Goal: Find specific page/section: Find specific page/section

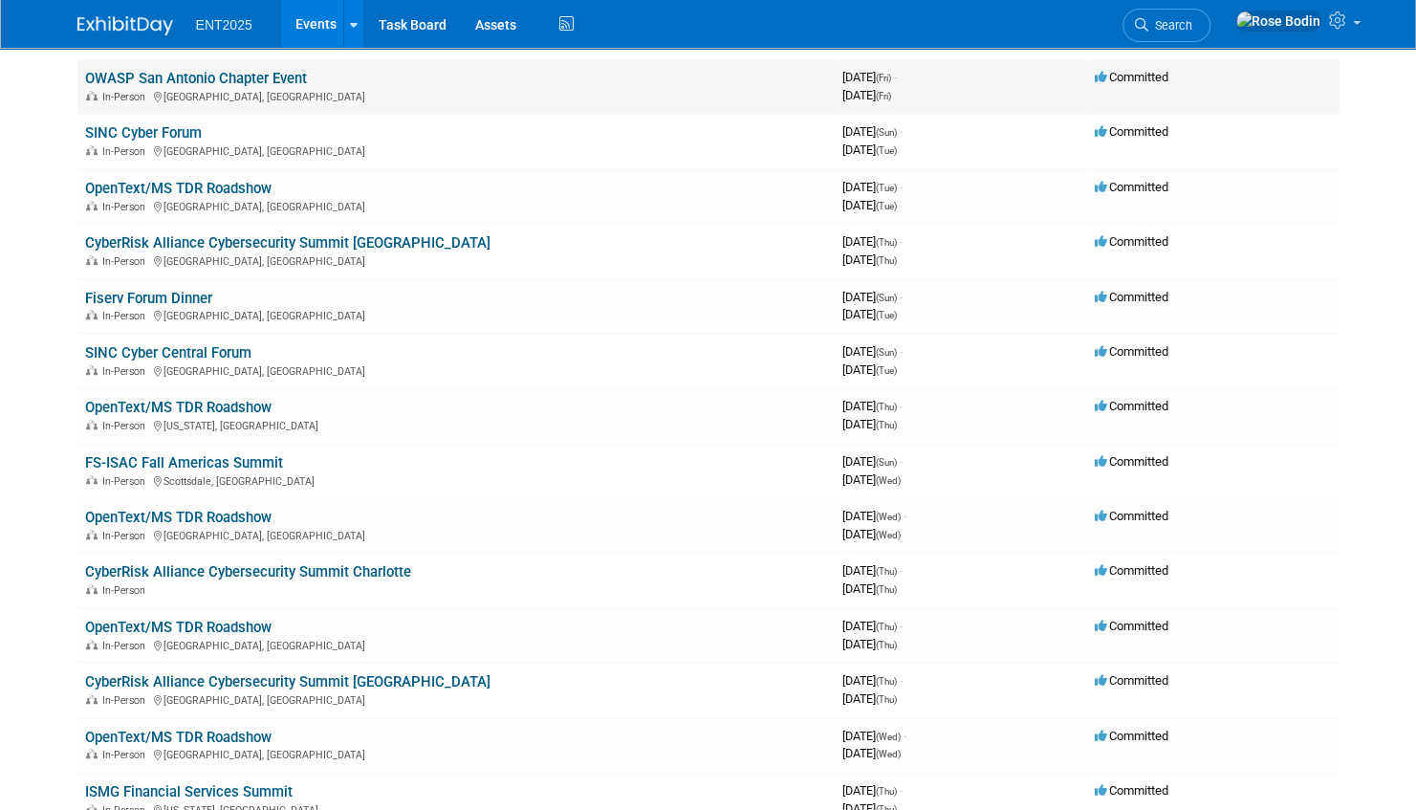
scroll to position [478, 0]
click at [321, 239] on link "CyberRisk Alliance Cybersecurity Summit [GEOGRAPHIC_DATA]" at bounding box center [287, 241] width 405 height 17
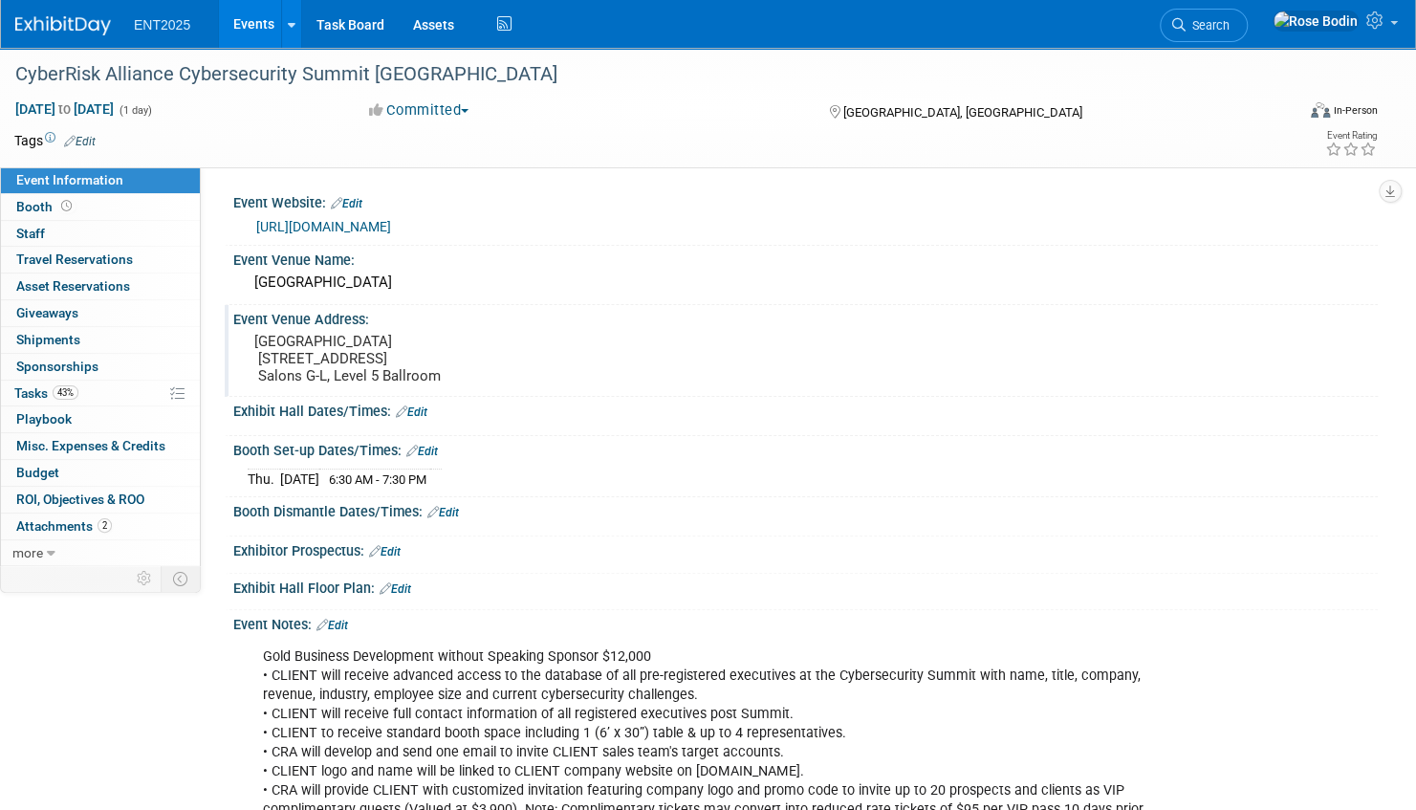
click at [874, 342] on div "Event Venue Address: [GEOGRAPHIC_DATA] [STREET_ADDRESS] Salons G-L, Level 5 Bal…" at bounding box center [801, 350] width 1153 height 91
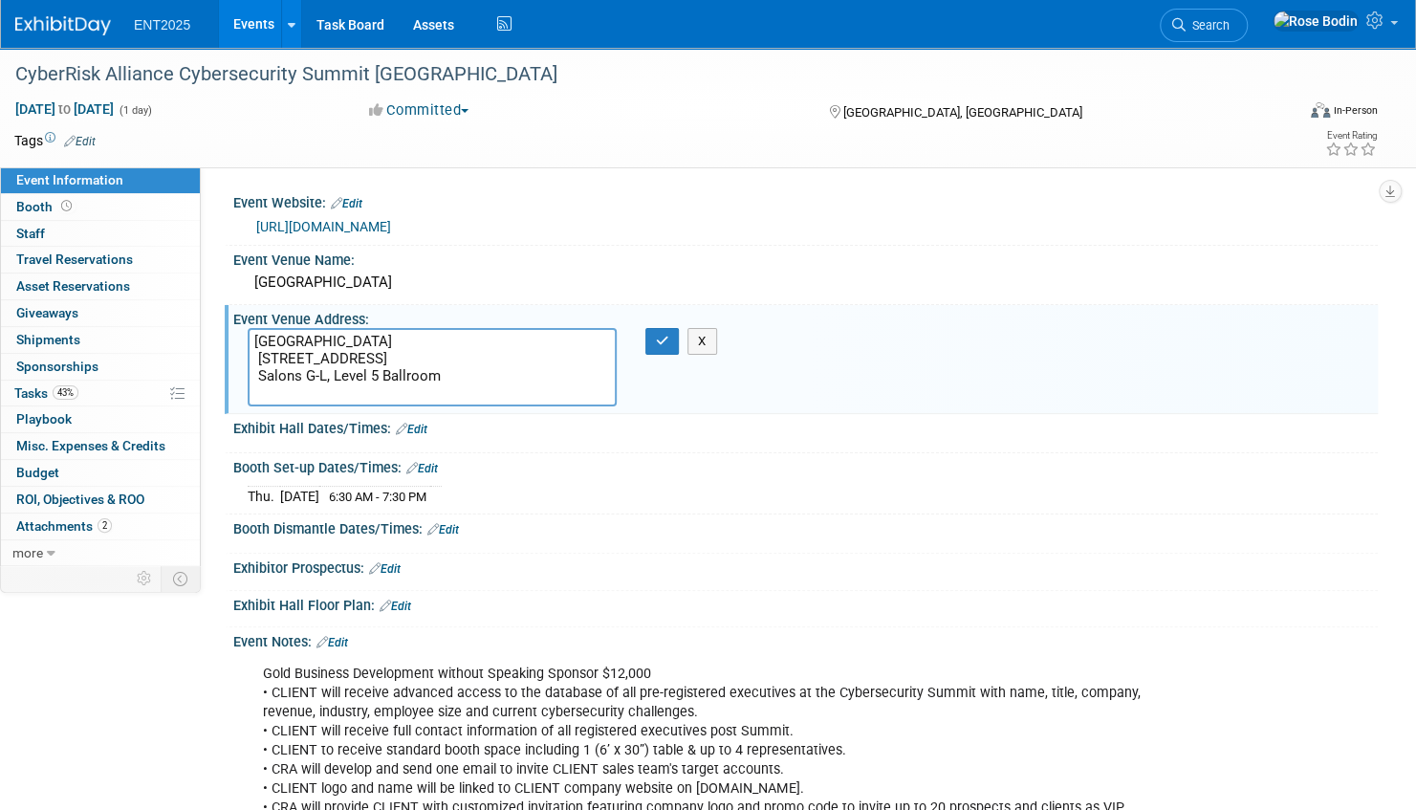
click at [1018, 244] on div "Event Website: Edit [URL][DOMAIN_NAME]" at bounding box center [801, 216] width 1153 height 57
click at [998, 258] on div "Event Venue Name:" at bounding box center [805, 258] width 1145 height 24
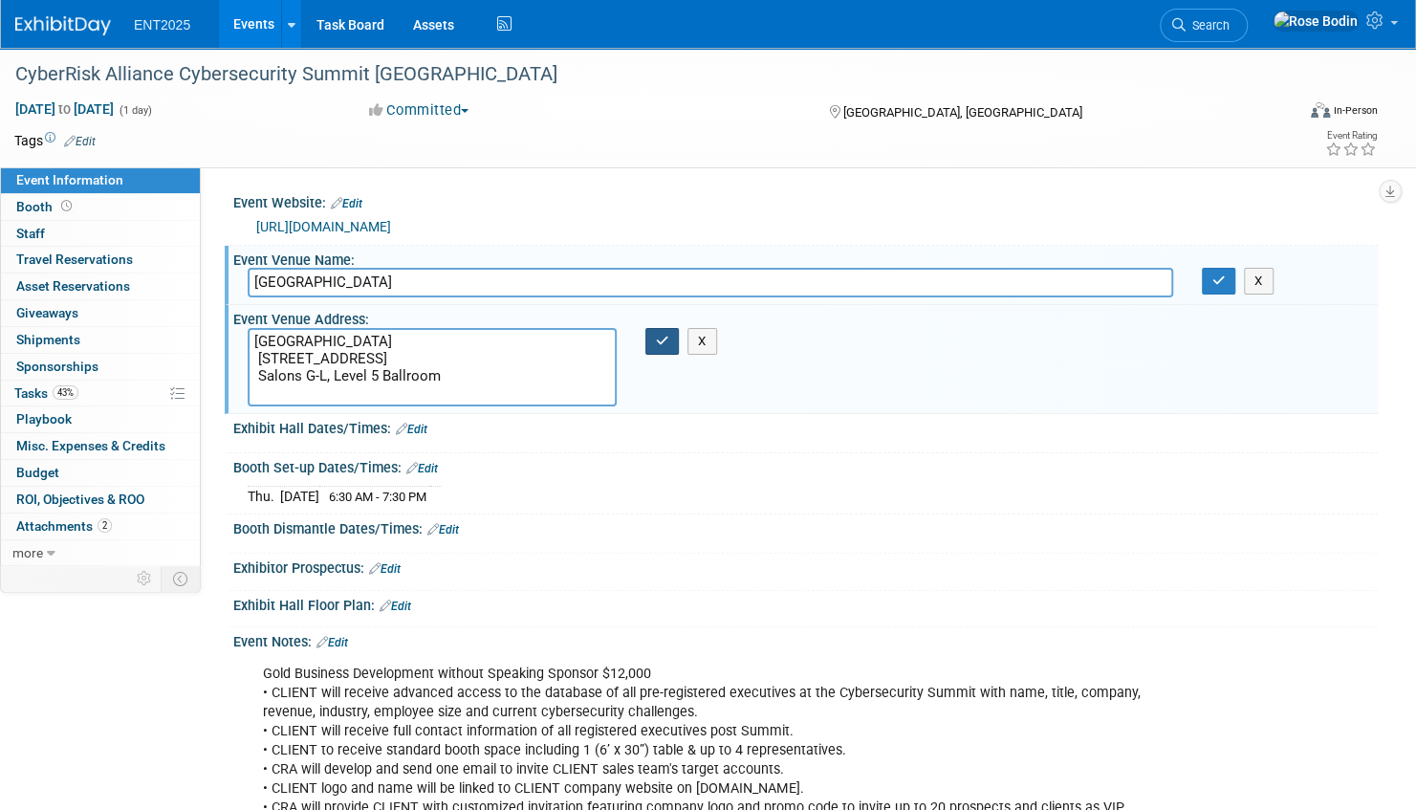
click at [660, 338] on icon "button" at bounding box center [662, 341] width 13 height 12
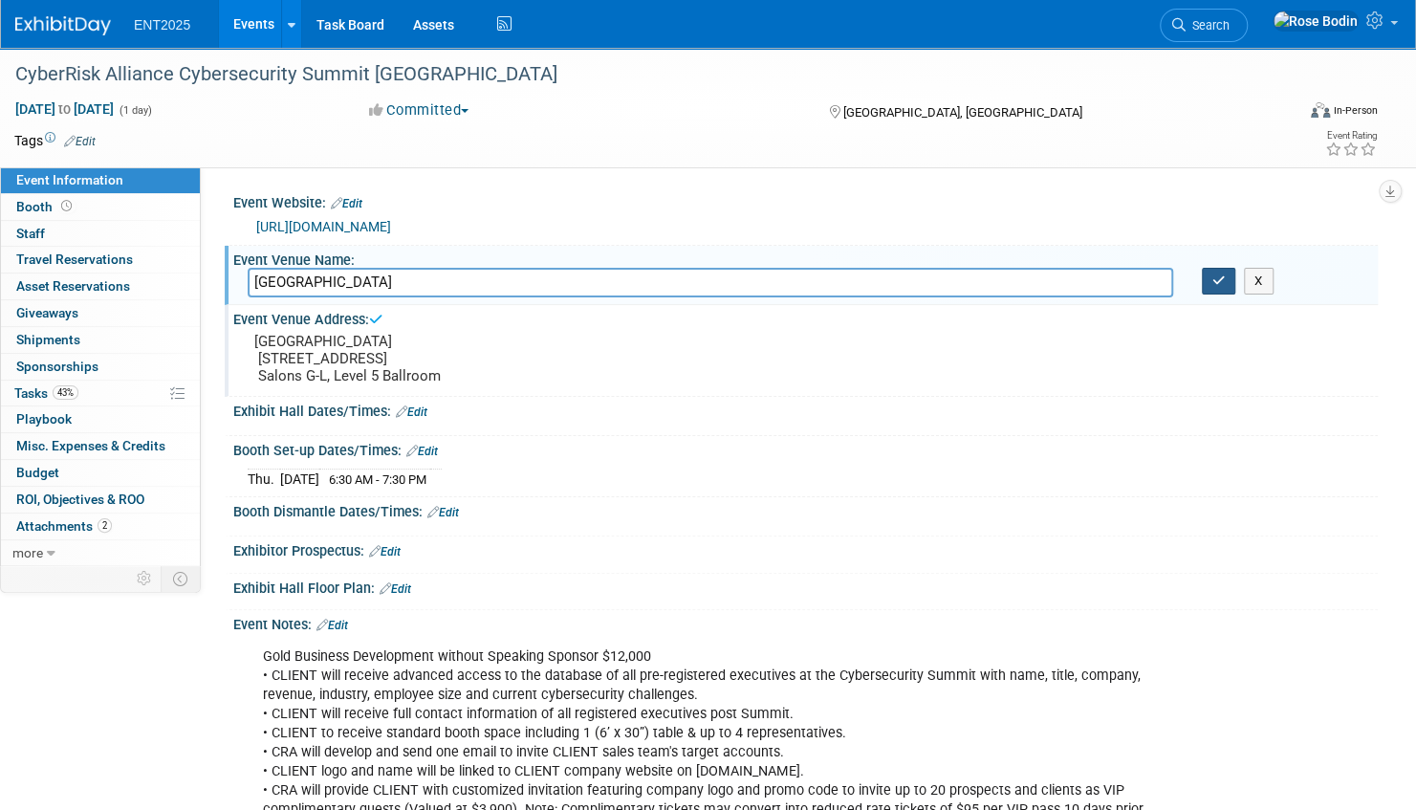
click at [1222, 279] on icon "button" at bounding box center [1219, 280] width 13 height 12
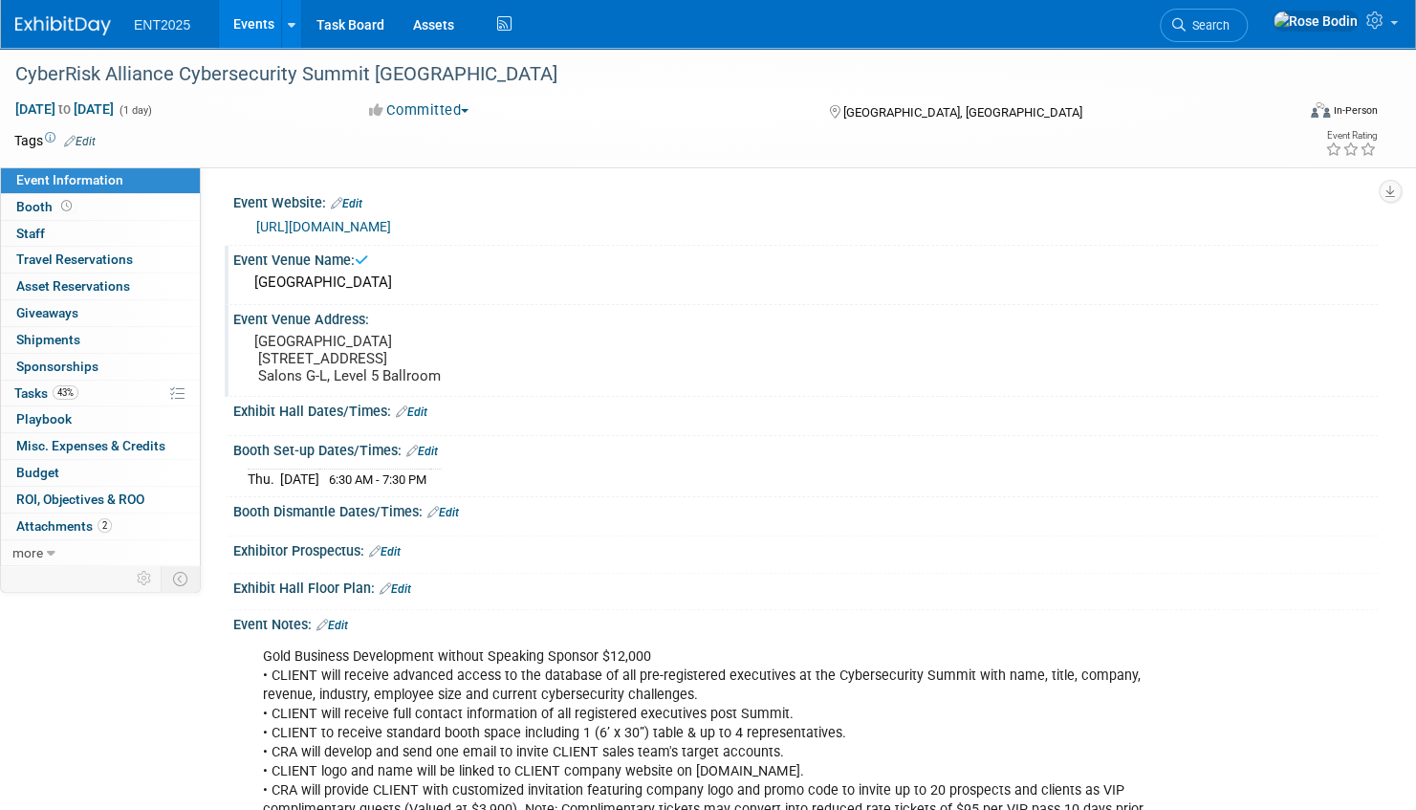
click at [1076, 106] on div "[GEOGRAPHIC_DATA], [GEOGRAPHIC_DATA]" at bounding box center [985, 110] width 319 height 23
